Goal: Task Accomplishment & Management: Manage account settings

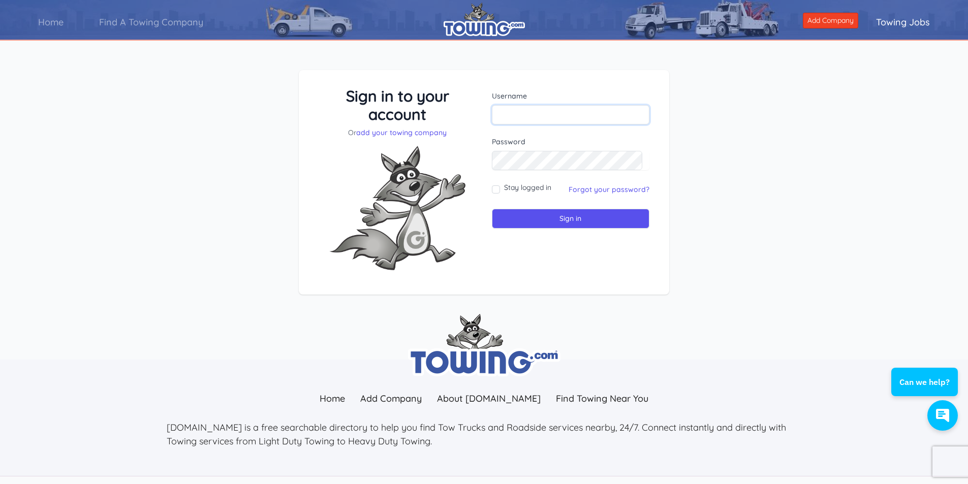
click at [536, 111] on input "text" at bounding box center [571, 114] width 158 height 19
type input "[PERSON_NAME][EMAIL_ADDRESS][DOMAIN_NAME]"
click at [492, 209] on input "Sign in" at bounding box center [571, 219] width 158 height 20
click at [535, 110] on input "text" at bounding box center [571, 114] width 158 height 19
type input "pricedritetowing24@gmail.com"
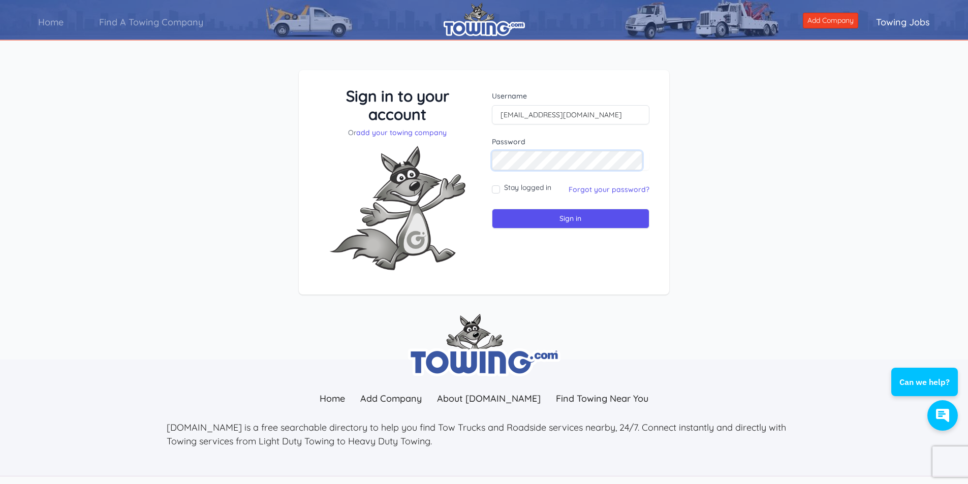
click at [492, 209] on input "Sign in" at bounding box center [571, 219] width 158 height 20
drag, startPoint x: 0, startPoint y: 0, endPoint x: 535, endPoint y: 110, distance: 545.8
click at [535, 110] on input "text" at bounding box center [571, 114] width 158 height 19
type input "jason@pricedritetowingnj.com"
click at [492, 209] on input "Sign in" at bounding box center [571, 219] width 158 height 20
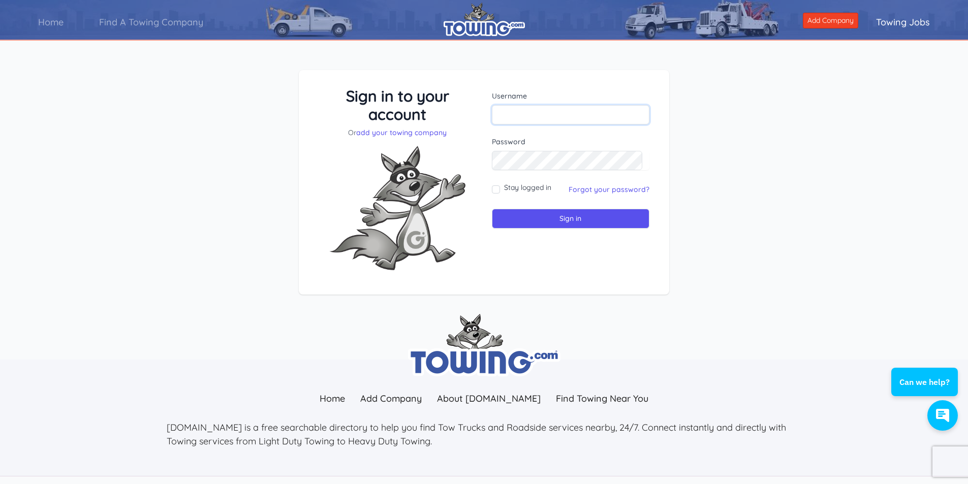
click at [522, 115] on input "text" at bounding box center [571, 114] width 158 height 19
type input "[PERSON_NAME][EMAIL_ADDRESS][DOMAIN_NAME]"
click at [553, 214] on input "Sign in" at bounding box center [571, 219] width 158 height 20
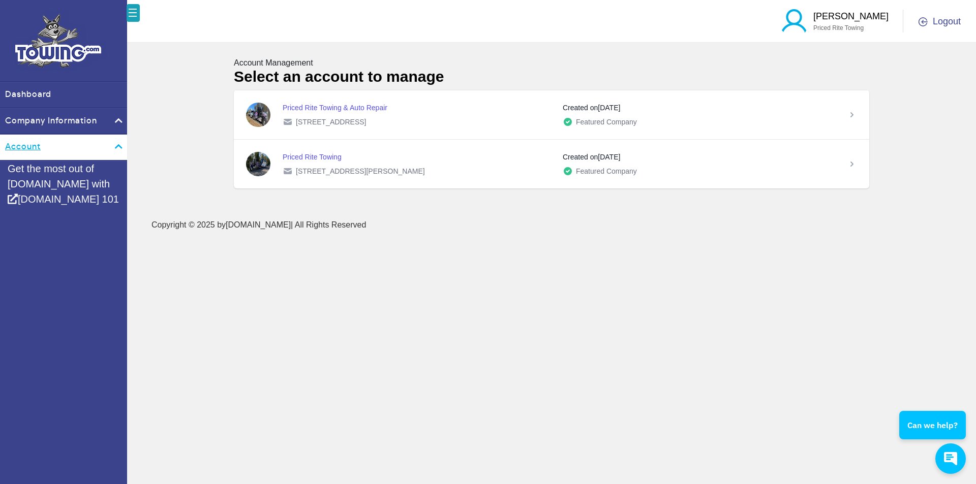
click at [106, 145] on link "Account" at bounding box center [63, 147] width 127 height 25
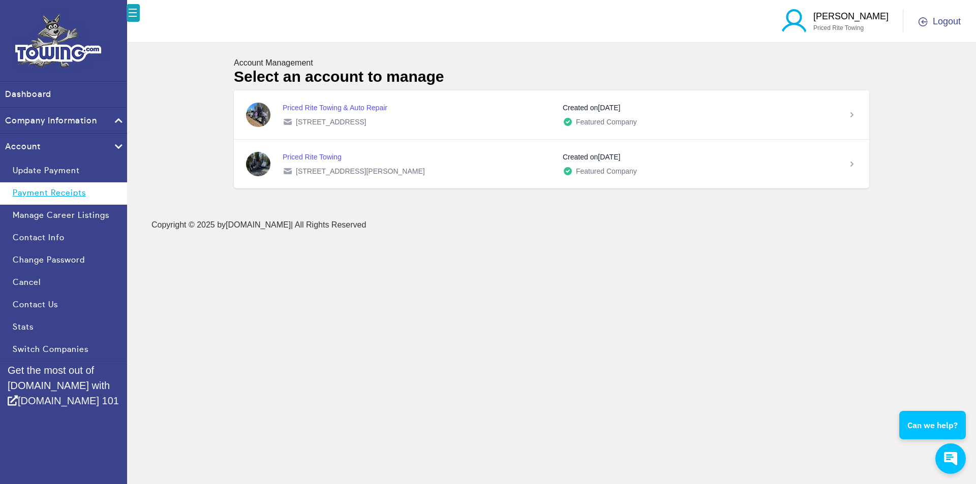
click at [89, 192] on link "Payment Receipts" at bounding box center [63, 193] width 127 height 22
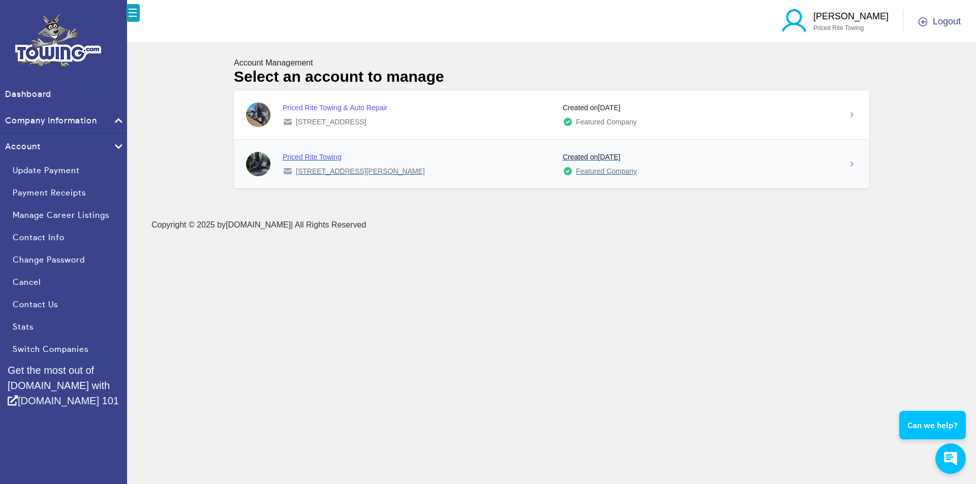
click at [359, 152] on div "Priced Rite Towing" at bounding box center [419, 157] width 272 height 10
click at [319, 152] on div "Priced Rite Towing" at bounding box center [419, 157] width 272 height 10
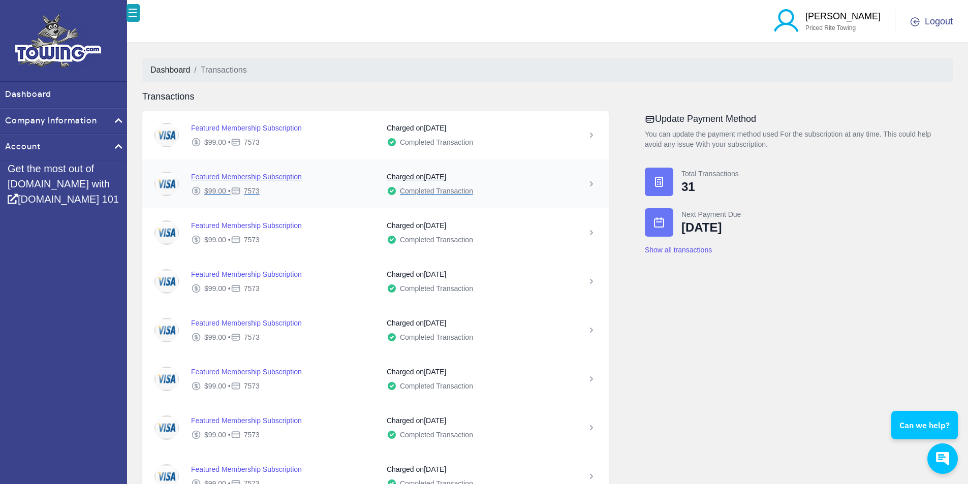
click at [594, 182] on icon at bounding box center [591, 184] width 10 height 10
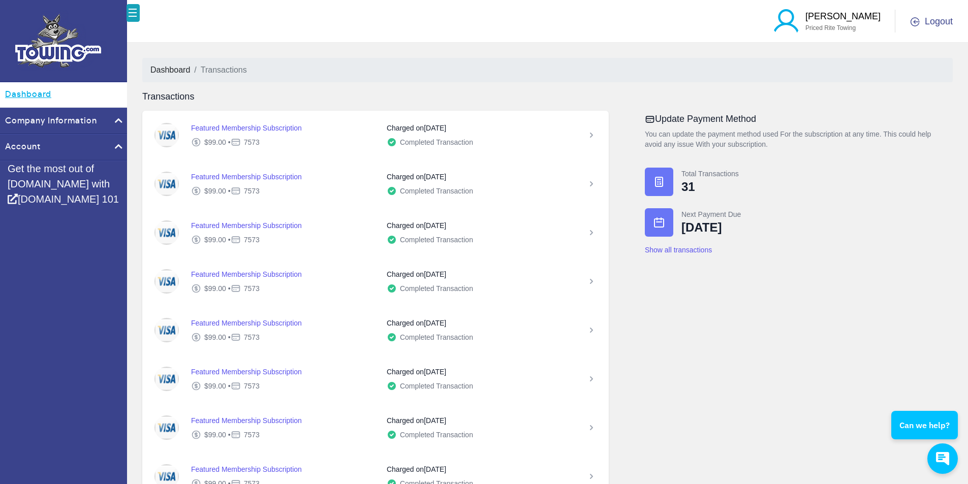
click at [52, 92] on link "Dashboard" at bounding box center [63, 94] width 127 height 25
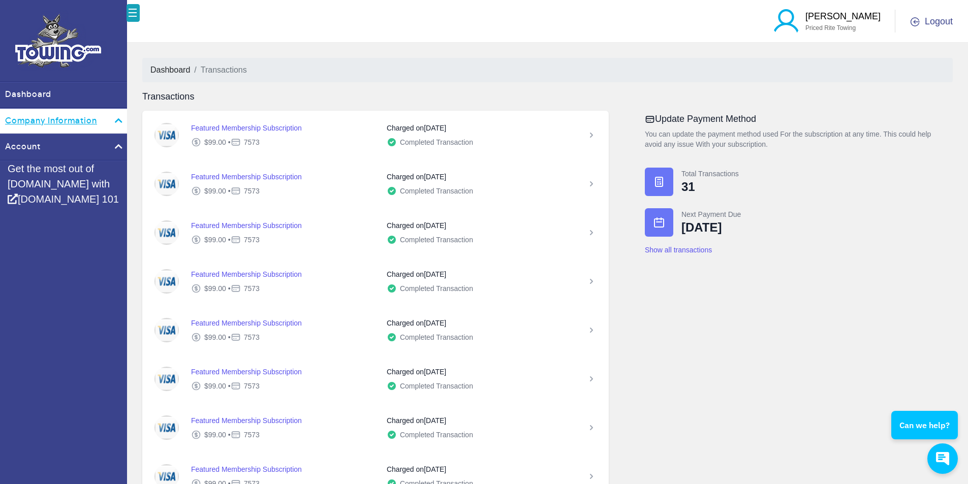
click at [56, 115] on link "Company Information" at bounding box center [63, 121] width 127 height 25
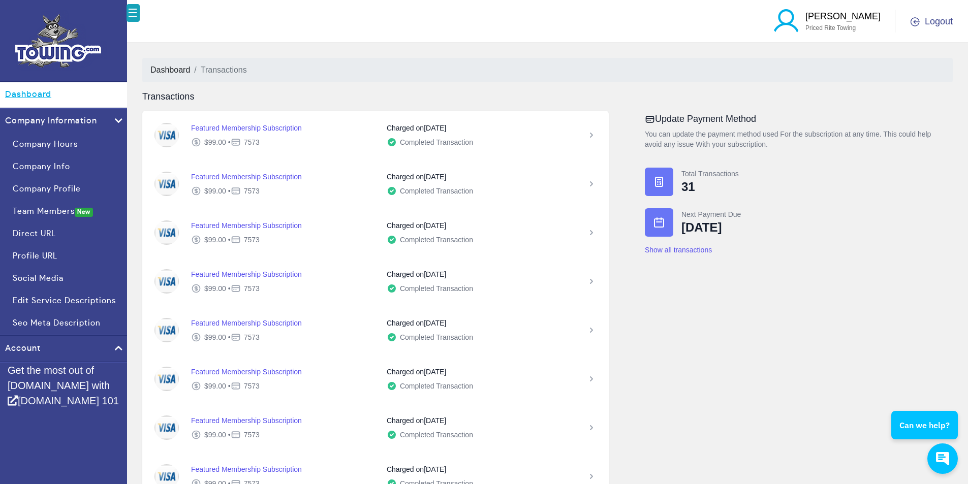
click at [46, 94] on link "Dashboard" at bounding box center [63, 94] width 127 height 25
click at [866, 20] on p "[PERSON_NAME]" at bounding box center [842, 17] width 75 height 14
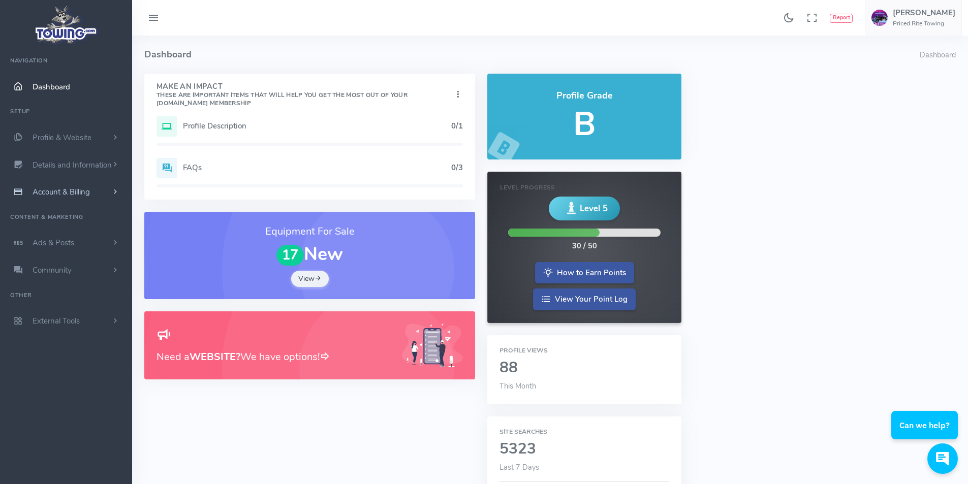
click at [74, 188] on span "Account & Billing" at bounding box center [61, 192] width 57 height 10
click at [80, 225] on link "Payment Receipts" at bounding box center [78, 232] width 107 height 20
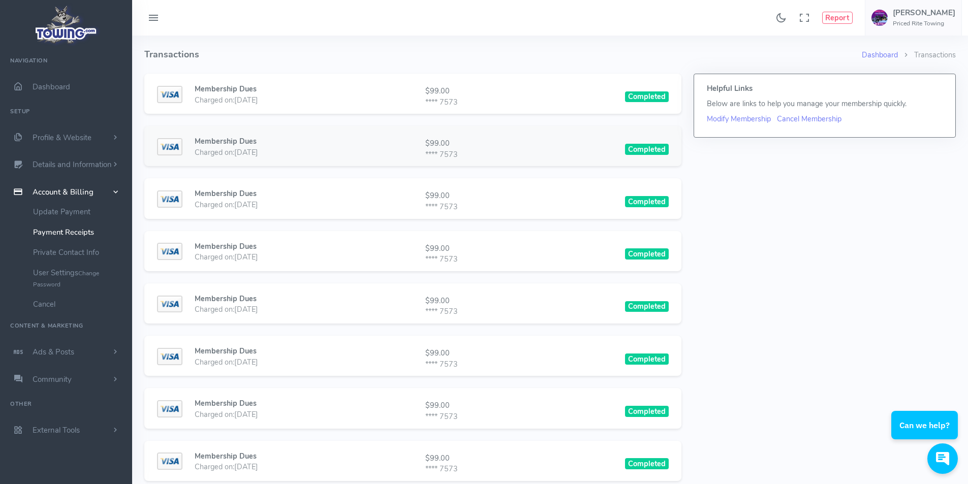
click at [554, 140] on div "Membership Dues Charged on: 07/12/2025 $99.00 **** 7573 Completed" at bounding box center [413, 149] width 512 height 26
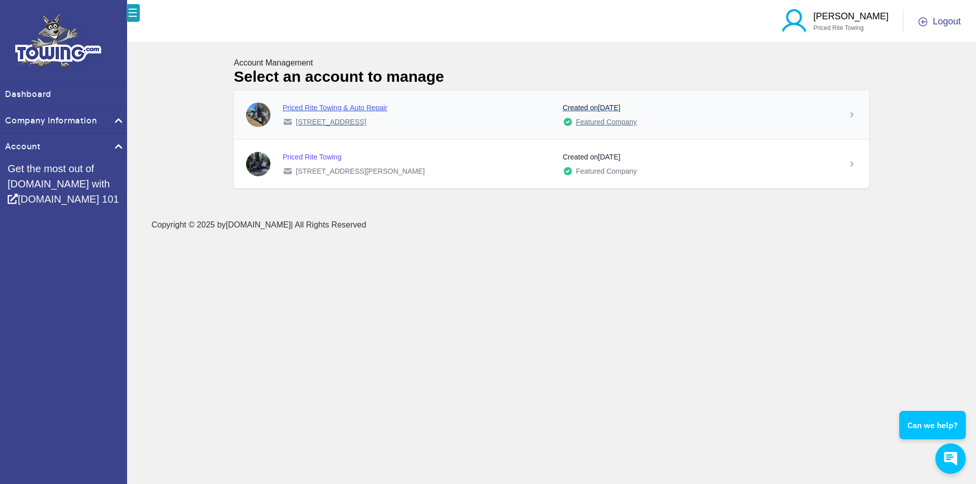
click at [507, 110] on div "Priced Rite Towing & Auto Repair" at bounding box center [419, 108] width 272 height 10
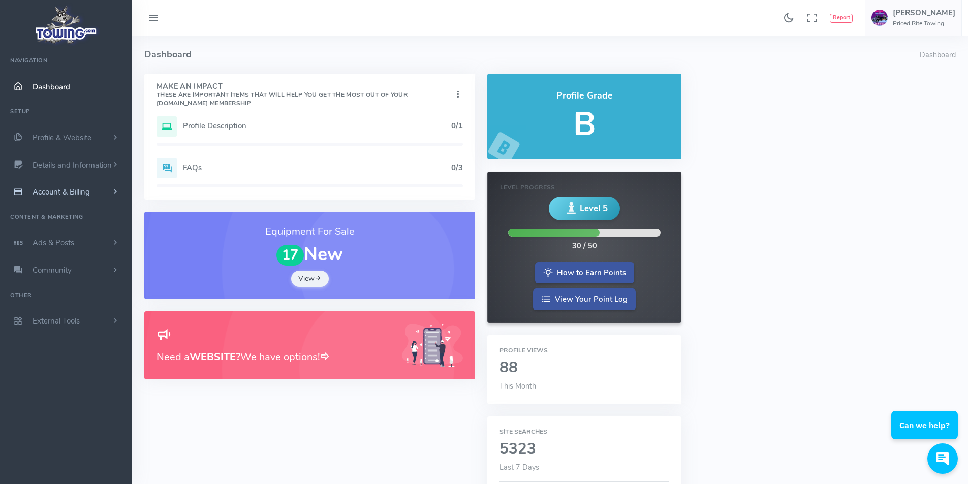
click at [80, 192] on span "Account & Billing" at bounding box center [61, 192] width 57 height 10
click at [79, 228] on link "Payment Receipts" at bounding box center [78, 232] width 107 height 20
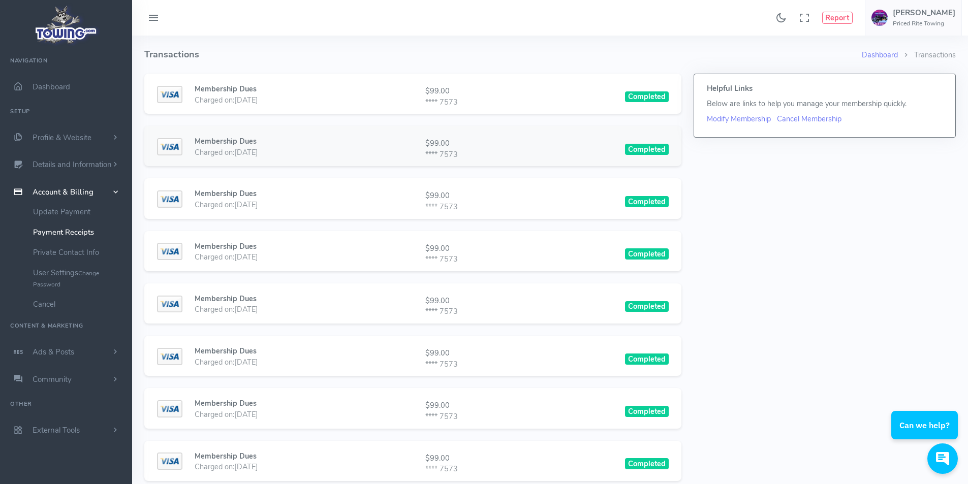
click at [529, 142] on div "Membership Dues Charged on: [DATE] $99.00 **** 7573 Completed" at bounding box center [413, 149] width 512 height 26
